Goal: Information Seeking & Learning: Learn about a topic

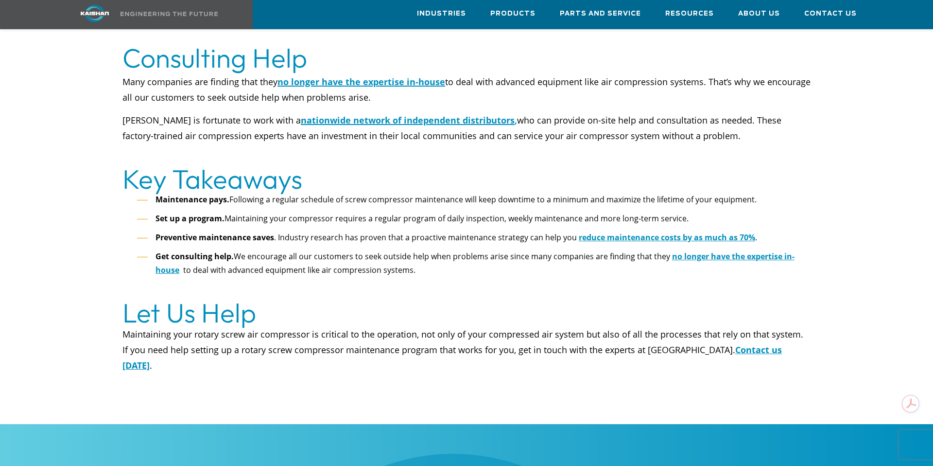
scroll to position [3182, 0]
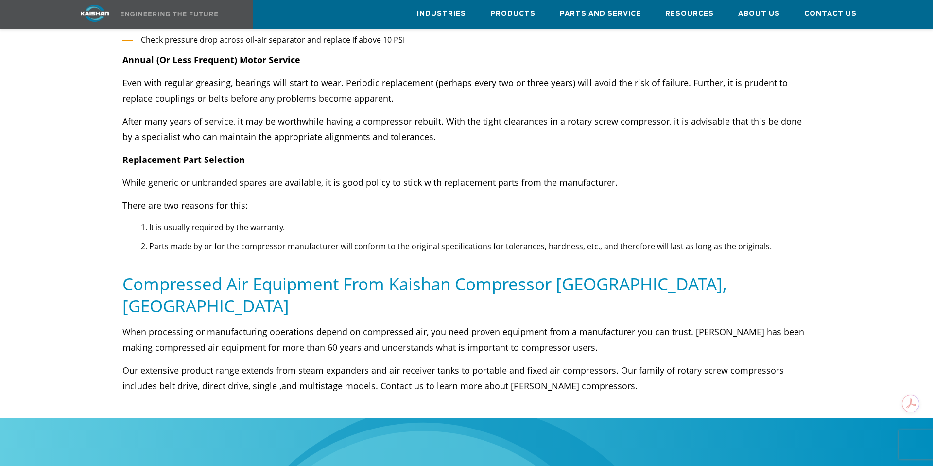
scroll to position [1825, 0]
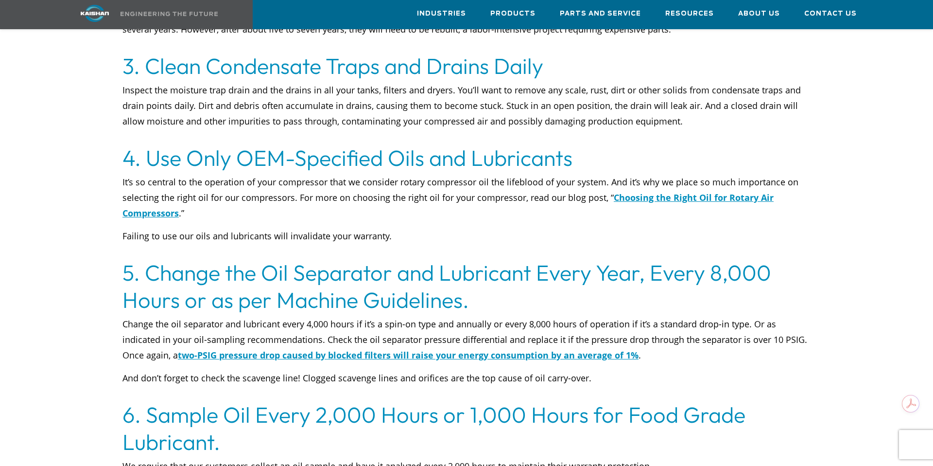
scroll to position [938, 0]
